Goal: Information Seeking & Learning: Learn about a topic

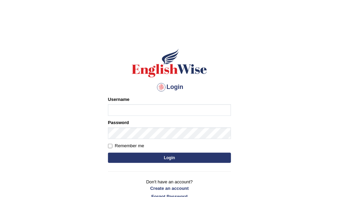
type input "ameerham"
click at [150, 159] on button "Login" at bounding box center [169, 158] width 123 height 10
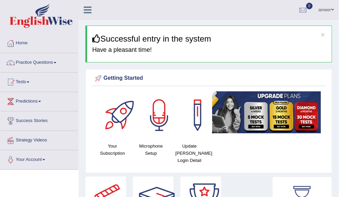
click at [46, 61] on link "Practice Questions" at bounding box center [39, 61] width 78 height 17
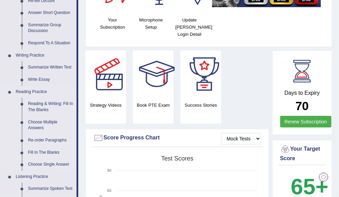
scroll to position [159, 0]
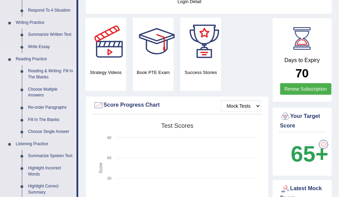
click at [55, 68] on link "Reading & Writing: Fill In The Blanks" at bounding box center [51, 74] width 52 height 18
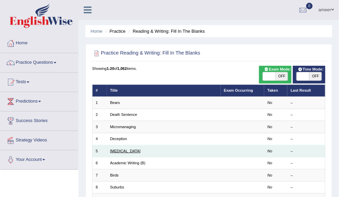
click at [120, 149] on link "Starvation" at bounding box center [125, 151] width 30 height 4
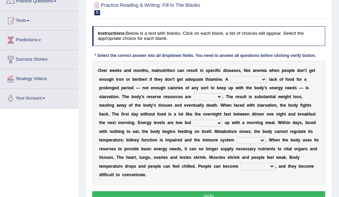
scroll to position [68, 0]
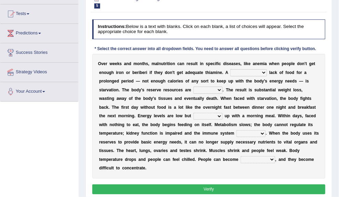
click at [255, 70] on select "severe distinguishing proper distinctive" at bounding box center [248, 72] width 37 height 7
click at [245, 72] on select "severe distinguishing proper distinctive" at bounding box center [248, 72] width 37 height 7
click at [244, 72] on select "severe distinguishing proper distinctive" at bounding box center [248, 72] width 37 height 7
select select "severe"
click at [230, 69] on select "severe distinguishing proper distinctive" at bounding box center [248, 72] width 37 height 7
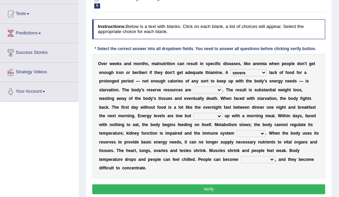
click at [204, 88] on select "obsoleted depleted pelleted deleted" at bounding box center [207, 90] width 29 height 7
select select "depleted"
click at [193, 87] on select "obsoleted depleted pelleted deleted" at bounding box center [207, 90] width 29 height 7
click at [213, 91] on select "obsoleted depleted pelleted deleted" at bounding box center [207, 90] width 29 height 7
click at [193, 87] on select "obsoleted depleted pelleted deleted" at bounding box center [207, 90] width 29 height 7
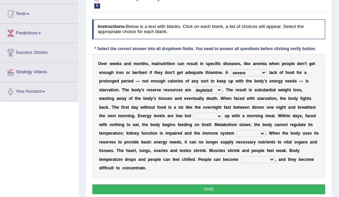
click at [195, 114] on select "feed come chill pick" at bounding box center [207, 116] width 29 height 7
select select "pick"
click at [193, 113] on select "feed come chill pick" at bounding box center [207, 116] width 29 height 7
click at [261, 131] on select "deepens deafens weakens surpasses" at bounding box center [250, 133] width 29 height 7
select select "weakens"
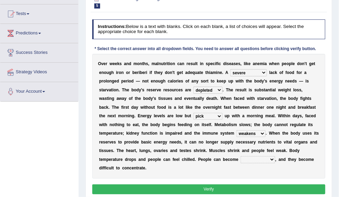
click at [236, 130] on select "deepens deafens weakens surpasses" at bounding box center [250, 133] width 29 height 7
click at [262, 130] on select "deepens deafens weakens surpasses" at bounding box center [250, 133] width 29 height 7
click at [236, 130] on select "deepens deafens weakens surpasses" at bounding box center [250, 133] width 29 height 7
click at [261, 157] on select "irritable commutable indisputable transportable" at bounding box center [257, 159] width 34 height 7
click at [266, 158] on select "irritable commutable indisputable transportable" at bounding box center [257, 159] width 34 height 7
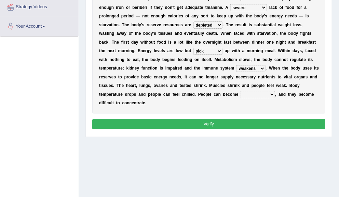
scroll to position [135, 0]
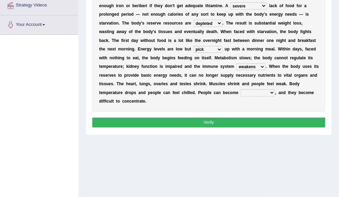
click at [244, 91] on select "irritable commutable indisputable transportable" at bounding box center [257, 92] width 34 height 7
select select "irritable"
click at [240, 89] on select "irritable commutable indisputable transportable" at bounding box center [257, 92] width 34 height 7
click at [265, 118] on button "Verify" at bounding box center [208, 123] width 233 height 10
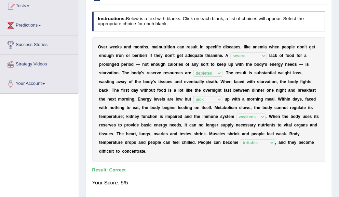
scroll to position [90, 0]
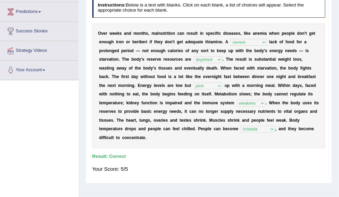
click at [27, 99] on div "Toggle navigation Home Practice Questions Speaking Practice Read Aloud Repeat S…" at bounding box center [169, 87] width 339 height 355
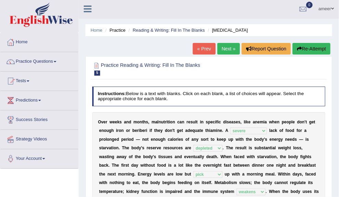
scroll to position [0, 0]
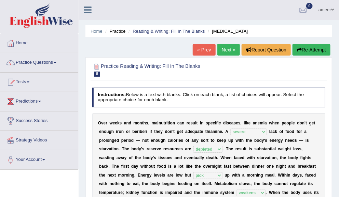
click at [46, 60] on link "Practice Questions" at bounding box center [39, 61] width 78 height 17
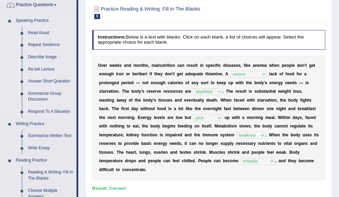
scroll to position [114, 0]
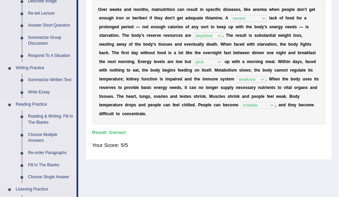
click at [45, 164] on link "Fill In The Blanks" at bounding box center [51, 165] width 52 height 12
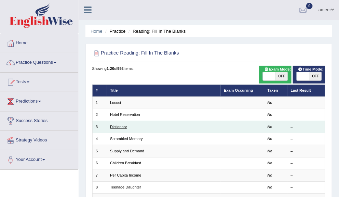
click at [120, 125] on link "Dictionary" at bounding box center [118, 127] width 17 height 4
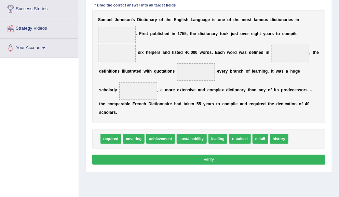
scroll to position [114, 0]
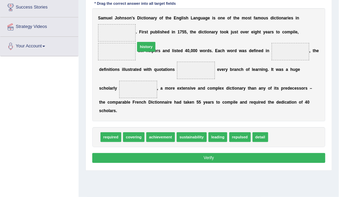
drag, startPoint x: 281, startPoint y: 135, endPoint x: 126, endPoint y: 29, distance: 187.6
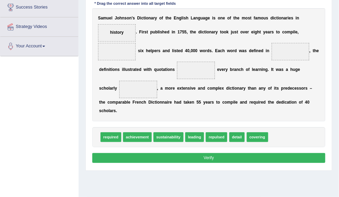
drag, startPoint x: 103, startPoint y: 135, endPoint x: 116, endPoint y: 53, distance: 83.0
drag, startPoint x: 108, startPoint y: 135, endPoint x: 121, endPoint y: 109, distance: 28.1
drag, startPoint x: 111, startPoint y: 137, endPoint x: 125, endPoint y: 52, distance: 86.2
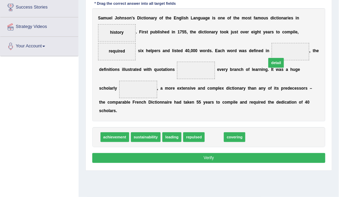
drag, startPoint x: 218, startPoint y: 136, endPoint x: 293, endPoint y: 45, distance: 117.9
drag, startPoint x: 213, startPoint y: 137, endPoint x: 223, endPoint y: 137, distance: 9.9
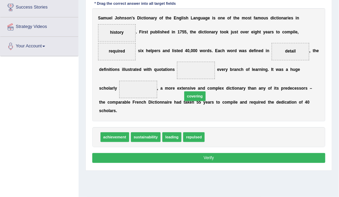
drag, startPoint x: 223, startPoint y: 137, endPoint x: 186, endPoint y: 60, distance: 85.1
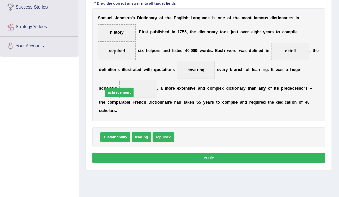
drag, startPoint x: 185, startPoint y: 133, endPoint x: 101, endPoint y: 81, distance: 98.8
click at [221, 156] on button "Verify" at bounding box center [208, 158] width 233 height 10
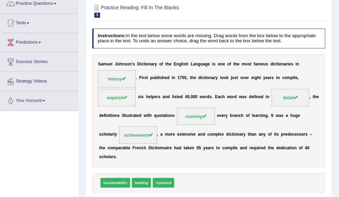
scroll to position [45, 0]
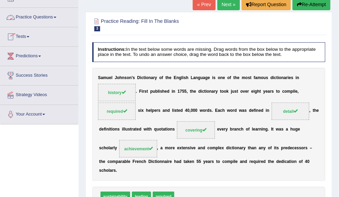
click at [41, 16] on link "Practice Questions" at bounding box center [39, 16] width 78 height 17
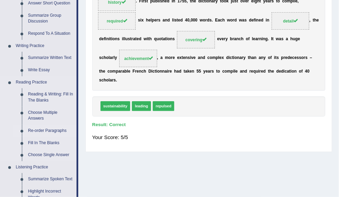
scroll to position [137, 0]
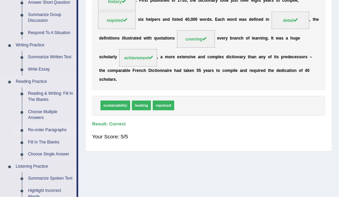
click at [48, 128] on link "Re-order Paragraphs" at bounding box center [51, 130] width 52 height 12
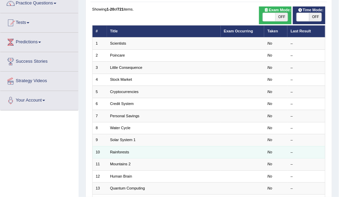
scroll to position [68, 0]
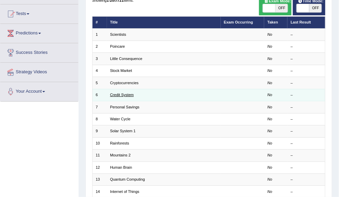
click at [120, 93] on link "Credit System" at bounding box center [122, 95] width 24 height 4
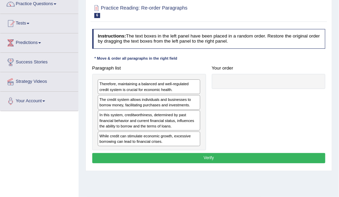
scroll to position [68, 0]
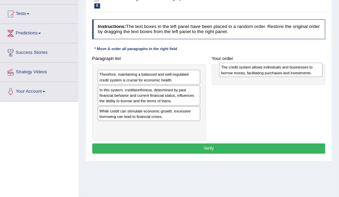
drag, startPoint x: 127, startPoint y: 85, endPoint x: 270, endPoint y: 67, distance: 143.9
click at [272, 65] on div "The credit system allows individuals and businesses to borrow money, facilitati…" at bounding box center [270, 70] width 103 height 14
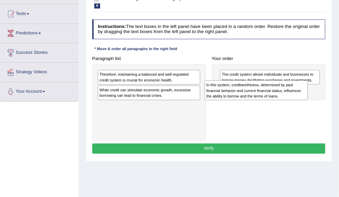
drag, startPoint x: 172, startPoint y: 93, endPoint x: 277, endPoint y: 100, distance: 104.7
click at [299, 93] on div "In this system, creditworthiness, determined by past financial behavior and cur…" at bounding box center [256, 91] width 103 height 20
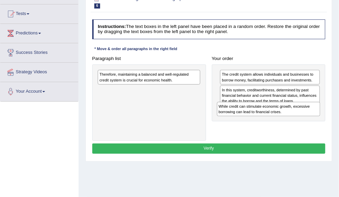
drag, startPoint x: 149, startPoint y: 87, endPoint x: 285, endPoint y: 117, distance: 139.1
click at [285, 117] on div "Paragraph list Therefore, maintaining a balanced and well-regulated credit syst…" at bounding box center [208, 97] width 239 height 87
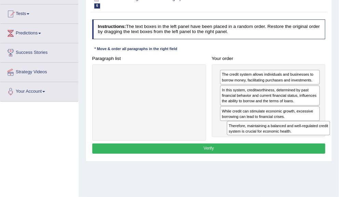
drag, startPoint x: 126, startPoint y: 76, endPoint x: 282, endPoint y: 140, distance: 169.4
click at [282, 140] on div "Instructions: The text boxes in the left panel have been placed in a random ord…" at bounding box center [209, 88] width 236 height 142
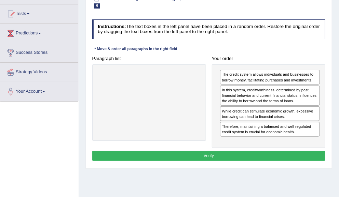
click at [259, 155] on button "Verify" at bounding box center [208, 156] width 233 height 10
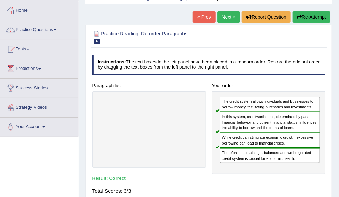
scroll to position [0, 0]
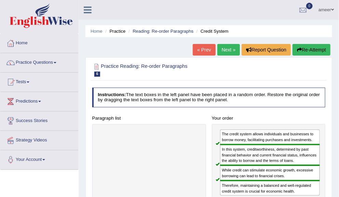
click at [52, 61] on link "Practice Questions" at bounding box center [39, 61] width 78 height 17
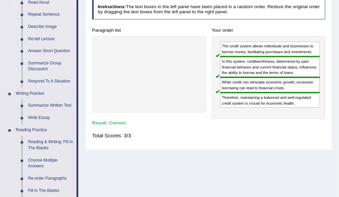
scroll to position [90, 0]
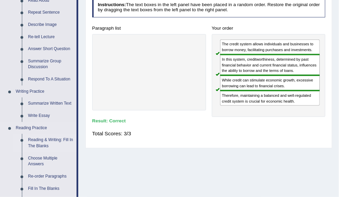
click at [41, 138] on link "Reading & Writing: Fill In The Blanks" at bounding box center [51, 143] width 52 height 18
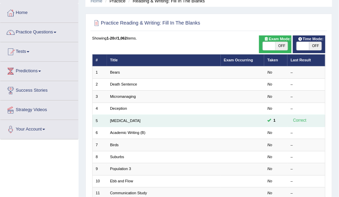
scroll to position [31, 0]
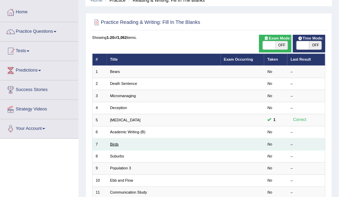
click at [114, 142] on link "Birds" at bounding box center [114, 144] width 9 height 4
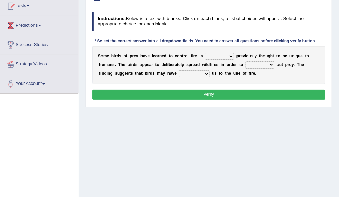
scroll to position [75, 0]
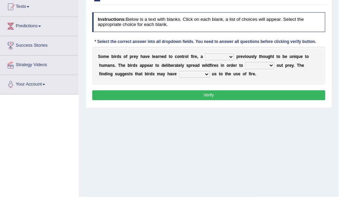
click at [217, 56] on select "question profile tale skill" at bounding box center [219, 57] width 29 height 7
select select "skill"
click at [205, 54] on select "question profile tale skill" at bounding box center [219, 57] width 29 height 7
click at [252, 64] on select "prevent limit span flush" at bounding box center [259, 65] width 29 height 7
select select "flush"
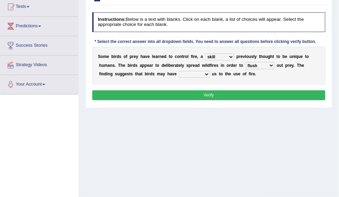
click at [245, 62] on select "prevent limit span flush" at bounding box center [259, 65] width 29 height 7
click at [179, 73] on select "prophesied beaten transmitted forced" at bounding box center [194, 74] width 31 height 7
select select "forced"
click at [179, 71] on select "prophesied beaten transmitted forced" at bounding box center [194, 74] width 31 height 7
click at [246, 96] on button "Verify" at bounding box center [208, 96] width 233 height 10
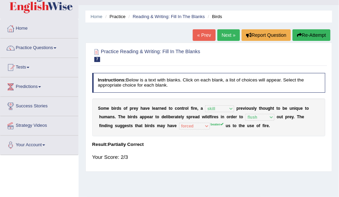
scroll to position [8, 0]
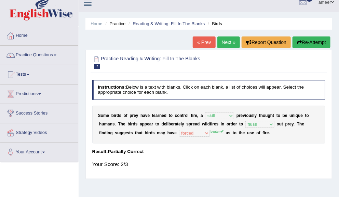
click at [316, 42] on button "Re-Attempt" at bounding box center [311, 43] width 38 height 12
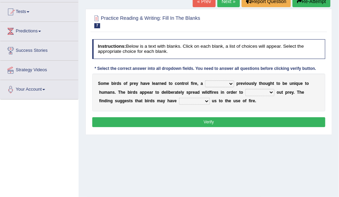
click at [190, 103] on select "prophesied beaten transmitted forced" at bounding box center [194, 101] width 31 height 7
click at [225, 1] on link "Next »" at bounding box center [228, 2] width 23 height 12
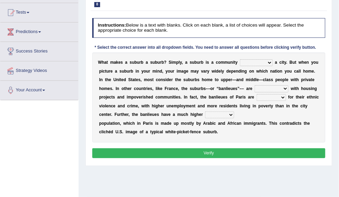
scroll to position [69, 0]
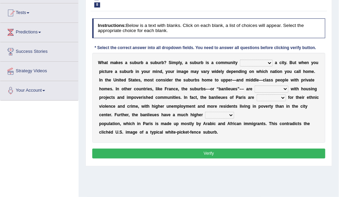
click at [247, 63] on select "lying locating situating surrounding" at bounding box center [256, 63] width 33 height 7
click at [250, 131] on div "W h a t m a k e s a s u b u r b a s u b u r b ? S i m p l y , a s u b u r b i s…" at bounding box center [208, 98] width 233 height 90
click at [264, 88] on select "antonymous antibiotic synonymous synthetic" at bounding box center [271, 89] width 34 height 7
click at [243, 134] on div "W h a t m a k e s a s u b u r b a s u b u r b ? S i m p l y , a s u b u r b i s…" at bounding box center [208, 98] width 233 height 90
click at [262, 97] on select "clamorous sensitive famous notorious" at bounding box center [270, 98] width 29 height 7
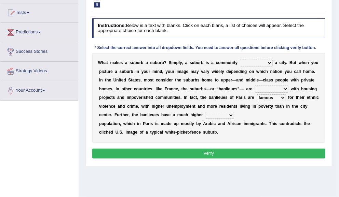
click at [256, 95] on select "clamorous sensitive famous notorious" at bounding box center [270, 98] width 29 height 7
click at [264, 95] on select "clamorous sensitive famous notorious" at bounding box center [270, 98] width 29 height 7
click at [251, 132] on div "W h a t m a k e s a s u b u r b a s u b u r b ? S i m p l y , a s u b u r b i s…" at bounding box center [208, 98] width 233 height 90
click at [274, 96] on select "clamorous sensitive famous notorious" at bounding box center [270, 98] width 29 height 7
select select "notorious"
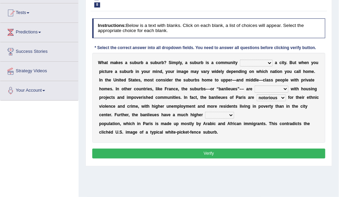
click at [256, 95] on select "clamorous sensitive famous notorious" at bounding box center [270, 98] width 29 height 7
click at [274, 98] on select "clamorous sensitive famous notorious" at bounding box center [270, 98] width 29 height 7
click at [269, 86] on select "antonymous antibiotic synonymous synthetic" at bounding box center [271, 89] width 34 height 7
click at [260, 60] on select "lying locating situating surrounding" at bounding box center [256, 63] width 33 height 7
click at [240, 60] on select "lying locating situating surrounding" at bounding box center [256, 63] width 33 height 7
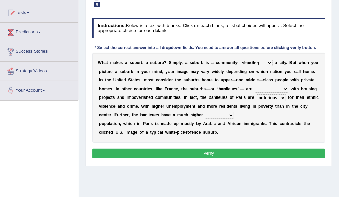
click at [259, 63] on select "lying locating situating surrounding" at bounding box center [256, 63] width 33 height 7
select select "surrounding"
click at [240, 60] on select "lying locating situating surrounding" at bounding box center [256, 63] width 33 height 7
click at [271, 88] on select "antonymous antibiotic synonymous synthetic" at bounding box center [271, 89] width 34 height 7
click at [248, 147] on div "Instructions: Below is a text with blanks. Click on each blank, a list of choic…" at bounding box center [209, 90] width 236 height 148
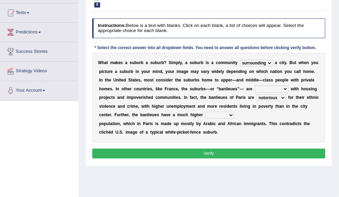
click at [216, 114] on select "local young immigrant senior" at bounding box center [219, 115] width 29 height 7
click at [241, 115] on div "W h a t m a k e s a s u b u r b a s u b u r b ? S i m p l y , a s u b u r b i s…" at bounding box center [208, 98] width 233 height 90
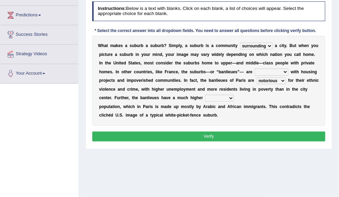
scroll to position [89, 0]
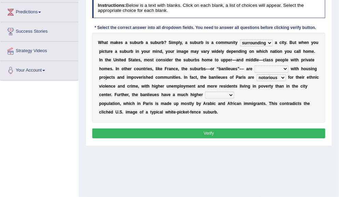
click at [220, 93] on select "local young immigrant senior" at bounding box center [219, 95] width 29 height 7
select select "immigrant"
click at [205, 92] on select "local young immigrant senior" at bounding box center [219, 95] width 29 height 7
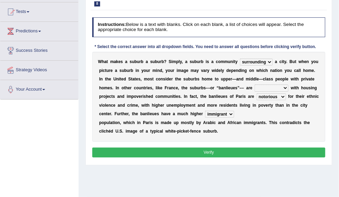
scroll to position [63, 0]
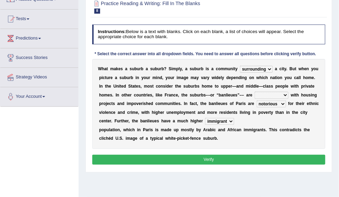
click at [279, 96] on select "antonymous antibiotic synonymous synthetic" at bounding box center [271, 95] width 34 height 7
select select "antonymous"
click at [254, 92] on select "antonymous antibiotic synonymous synthetic" at bounding box center [271, 95] width 34 height 7
click at [233, 155] on button "Verify" at bounding box center [208, 160] width 233 height 10
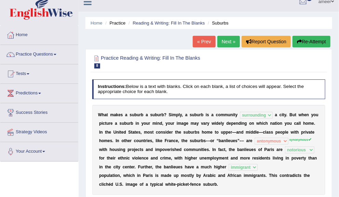
scroll to position [8, 0]
click at [49, 58] on link "Practice Questions" at bounding box center [39, 53] width 78 height 17
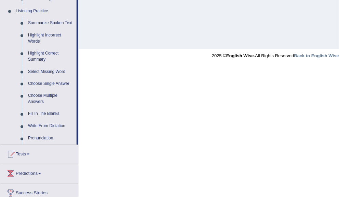
scroll to position [294, 0]
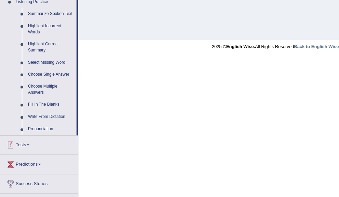
click at [27, 143] on link "Tests" at bounding box center [39, 144] width 78 height 17
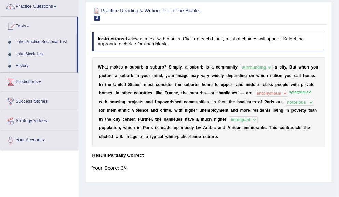
scroll to position [40, 0]
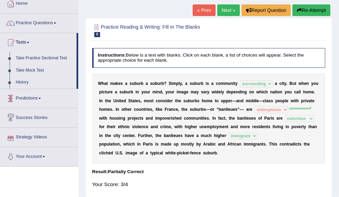
click at [46, 58] on link "Take Practice Sectional Test" at bounding box center [45, 58] width 64 height 12
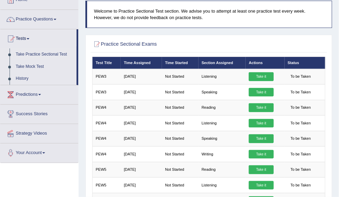
scroll to position [44, 0]
